Goal: Find specific page/section: Find specific page/section

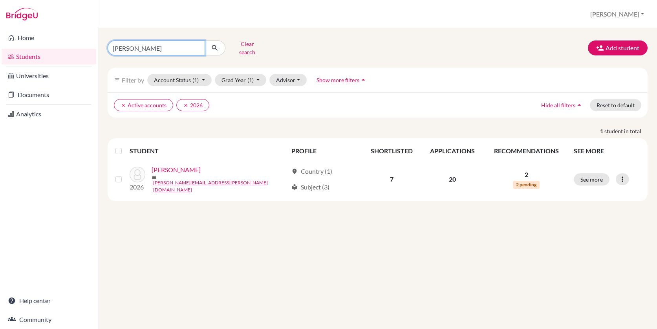
drag, startPoint x: 168, startPoint y: 46, endPoint x: 79, endPoint y: 57, distance: 89.2
click at [79, 58] on div "Home Students Universities Documents Analytics Help center Community Students o…" at bounding box center [328, 164] width 657 height 329
type input "m"
click at [205, 40] on button "submit" at bounding box center [215, 47] width 21 height 15
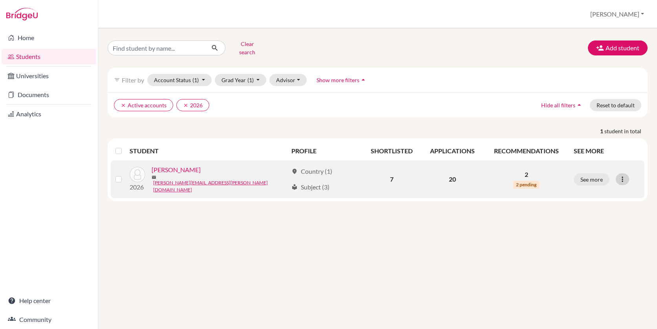
click at [625, 175] on icon at bounding box center [623, 179] width 8 height 8
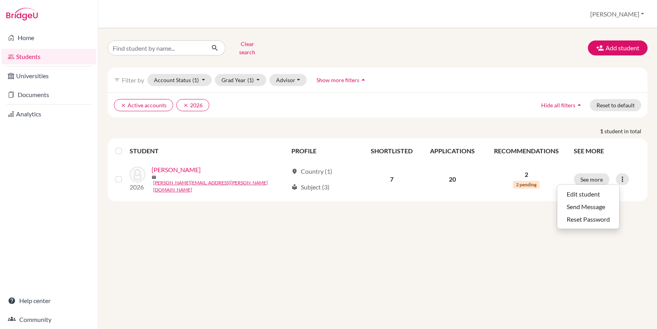
click at [518, 248] on div "Clear search Add student filter_list Filter by Account Status (1) Active accoun…" at bounding box center [377, 178] width 559 height 301
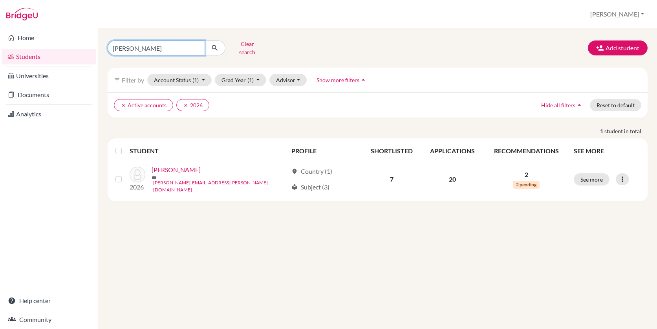
drag, startPoint x: 139, startPoint y: 47, endPoint x: 100, endPoint y: 47, distance: 38.9
click at [100, 47] on div "[PERSON_NAME] search Add student filter_list Filter by Account Status (1) Activ…" at bounding box center [377, 178] width 559 height 301
type input "[PERSON_NAME]"
click button "submit" at bounding box center [215, 47] width 21 height 15
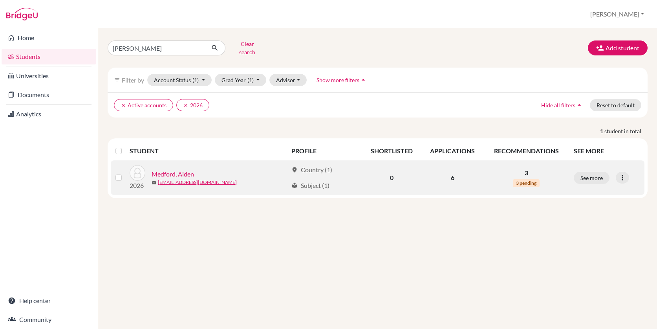
click at [189, 169] on link "Medford, Aiden" at bounding box center [173, 173] width 42 height 9
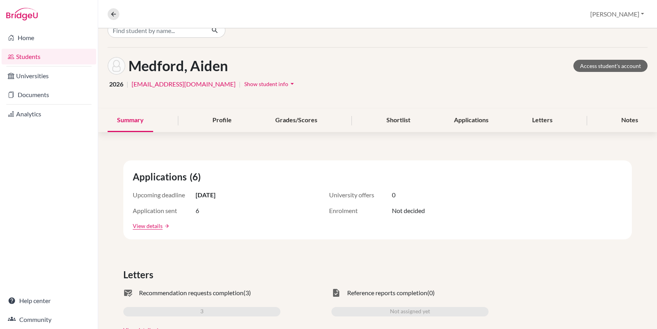
scroll to position [15, 0]
click at [546, 117] on div "Letters" at bounding box center [542, 119] width 39 height 23
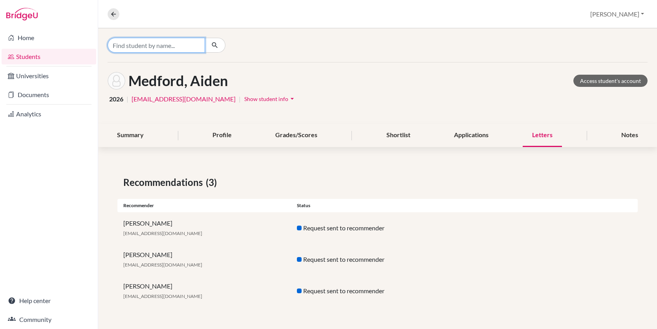
click at [123, 48] on input "Find student by name..." at bounding box center [156, 45] width 97 height 15
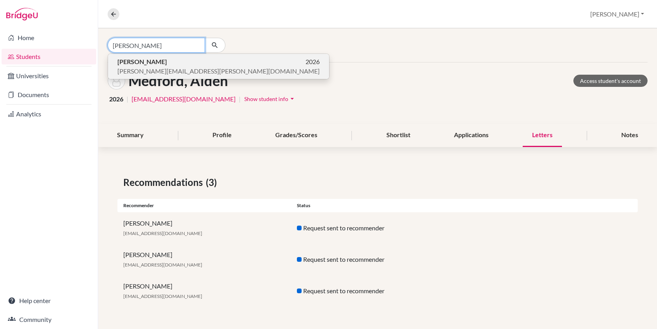
type input "[PERSON_NAME]"
click at [126, 65] on b "[PERSON_NAME]" at bounding box center [142, 61] width 50 height 7
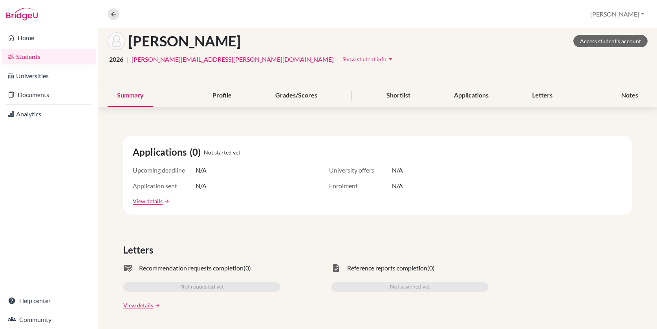
scroll to position [38, 0]
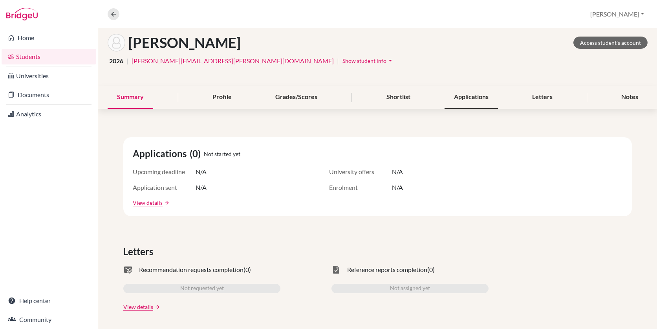
click at [480, 97] on div "Applications" at bounding box center [471, 97] width 53 height 23
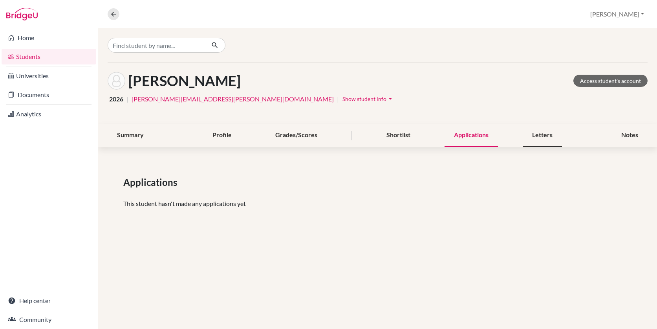
click at [535, 138] on div "Letters" at bounding box center [542, 135] width 39 height 23
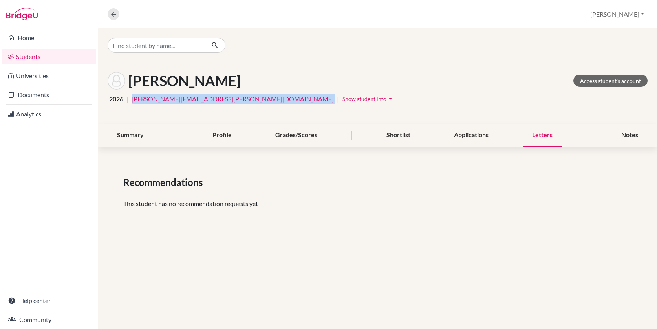
drag, startPoint x: 180, startPoint y: 100, endPoint x: 132, endPoint y: 100, distance: 47.9
click at [132, 100] on div "2026 | [PERSON_NAME][EMAIL_ADDRESS][PERSON_NAME][DOMAIN_NAME] | Show student in…" at bounding box center [378, 99] width 540 height 12
copy link "[PERSON_NAME][EMAIL_ADDRESS][PERSON_NAME][DOMAIN_NAME]"
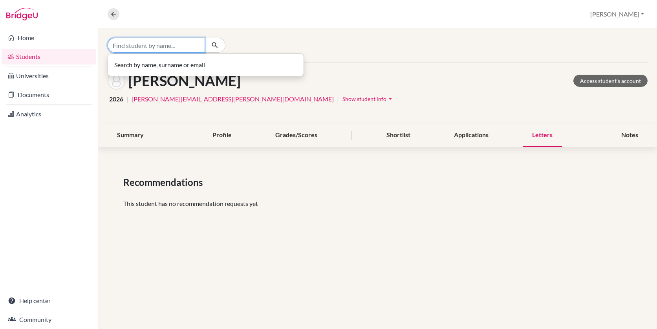
click at [158, 42] on input "Find student by name..." at bounding box center [156, 45] width 97 height 15
type input "francisco"
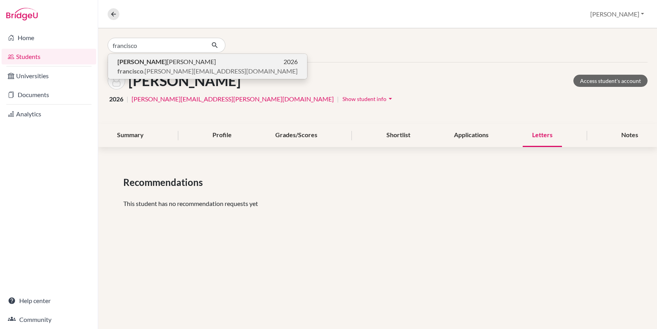
click at [154, 68] on span "francisco .[PERSON_NAME][EMAIL_ADDRESS][DOMAIN_NAME]" at bounding box center [207, 70] width 180 height 9
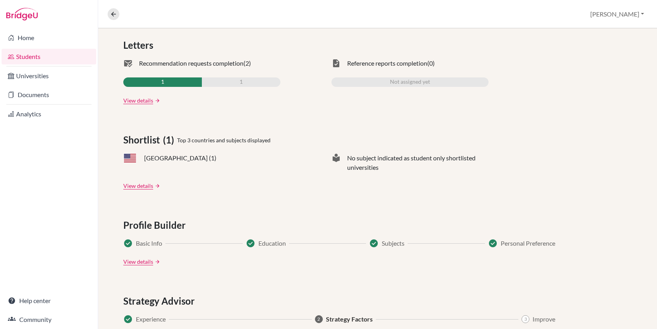
scroll to position [81, 0]
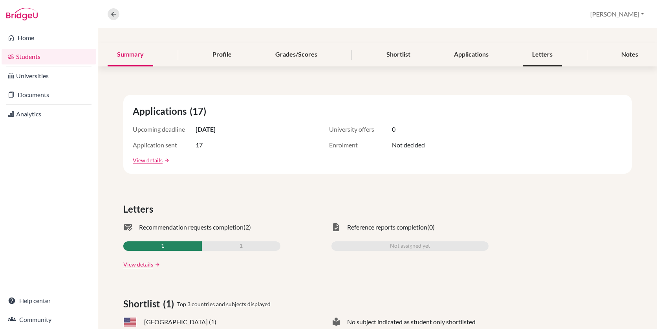
click at [546, 58] on div "Letters" at bounding box center [542, 54] width 39 height 23
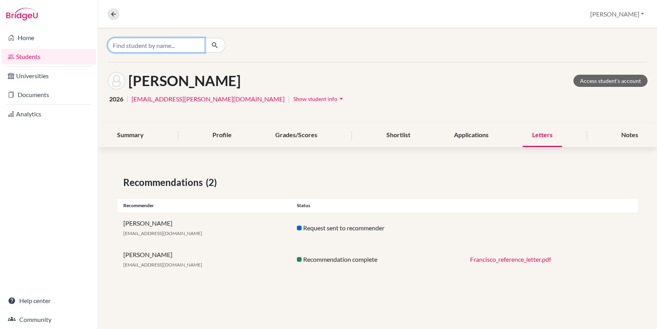
click at [143, 48] on input "Find student by name..." at bounding box center [156, 45] width 97 height 15
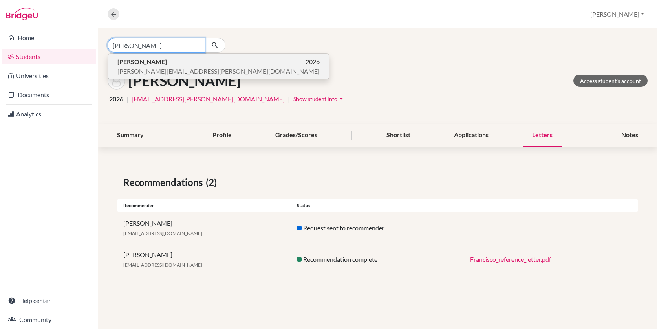
type input "[PERSON_NAME]"
click at [145, 66] on span "[PERSON_NAME]" at bounding box center [142, 61] width 50 height 9
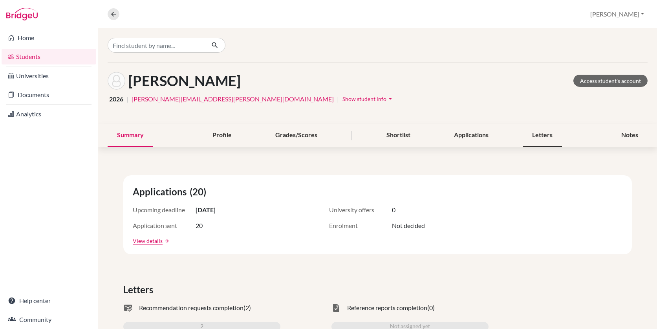
click at [532, 136] on div "Letters" at bounding box center [542, 135] width 39 height 23
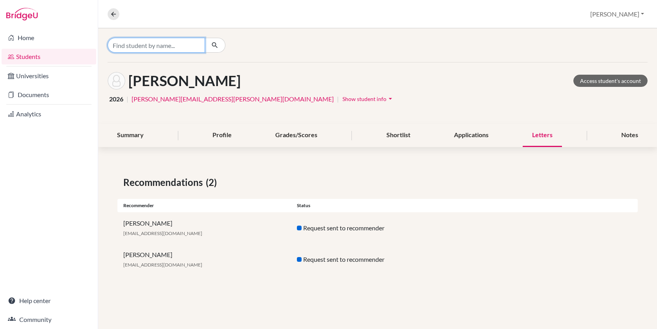
click at [184, 44] on input "Find student by name..." at bounding box center [156, 45] width 97 height 15
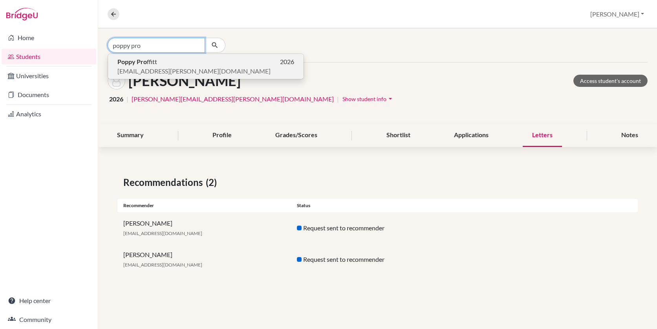
type input "poppy pro"
click at [172, 70] on span "[EMAIL_ADDRESS][PERSON_NAME][DOMAIN_NAME]" at bounding box center [193, 70] width 153 height 9
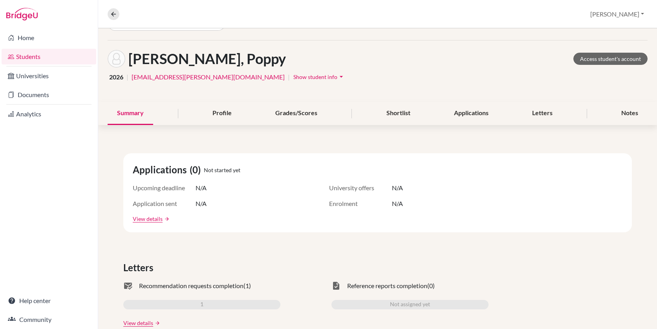
scroll to position [50, 0]
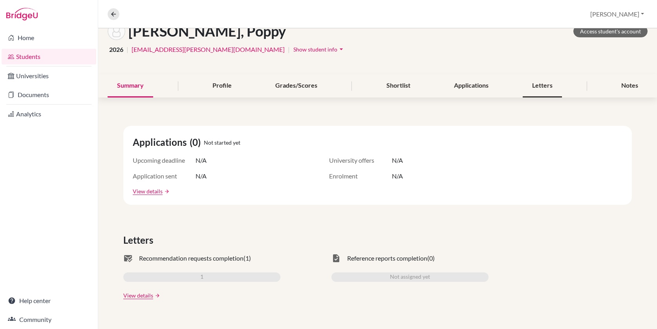
click at [547, 86] on div "Letters" at bounding box center [542, 85] width 39 height 23
